Goal: Complete application form: Complete application form

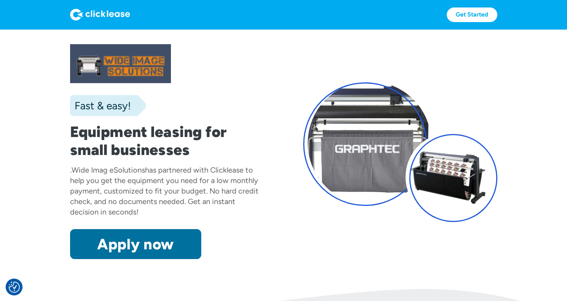
drag, startPoint x: 0, startPoint y: 0, endPoint x: 155, endPoint y: 251, distance: 295.2
click at [155, 251] on link "Apply now" at bounding box center [135, 244] width 131 height 30
click at [141, 243] on link "Apply now" at bounding box center [135, 244] width 131 height 30
